Goal: Ask a question: Seek information or help from site administrators or community

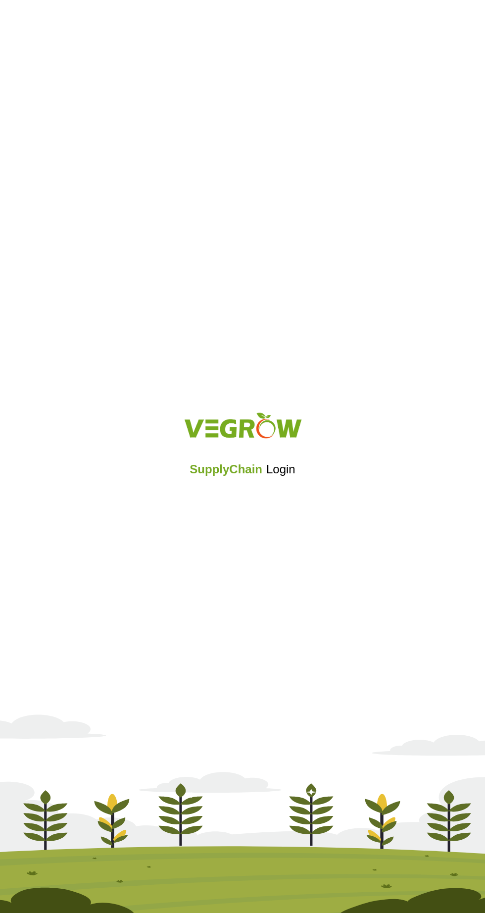
click at [273, 491] on iframe at bounding box center [242, 496] width 135 height 22
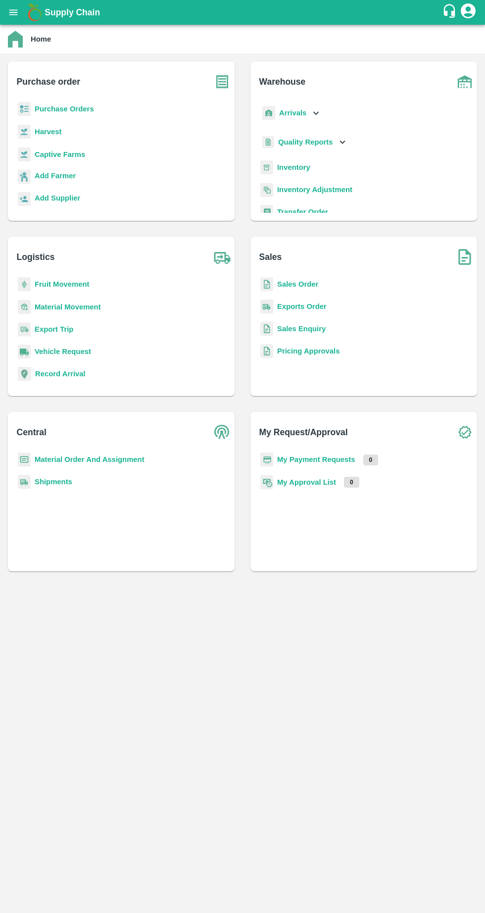
click at [463, 13] on icon "account of current user" at bounding box center [468, 10] width 15 height 15
click at [414, 152] on div at bounding box center [242, 456] width 485 height 913
click at [450, 11] on icon "customer-support" at bounding box center [449, 10] width 15 height 15
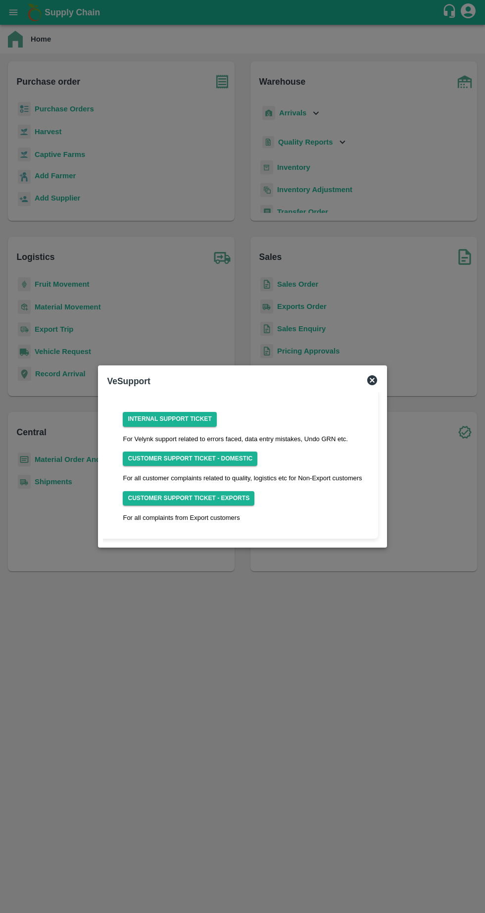
click at [178, 419] on link "Internal Support Ticket" at bounding box center [170, 419] width 94 height 14
